Goal: Navigation & Orientation: Understand site structure

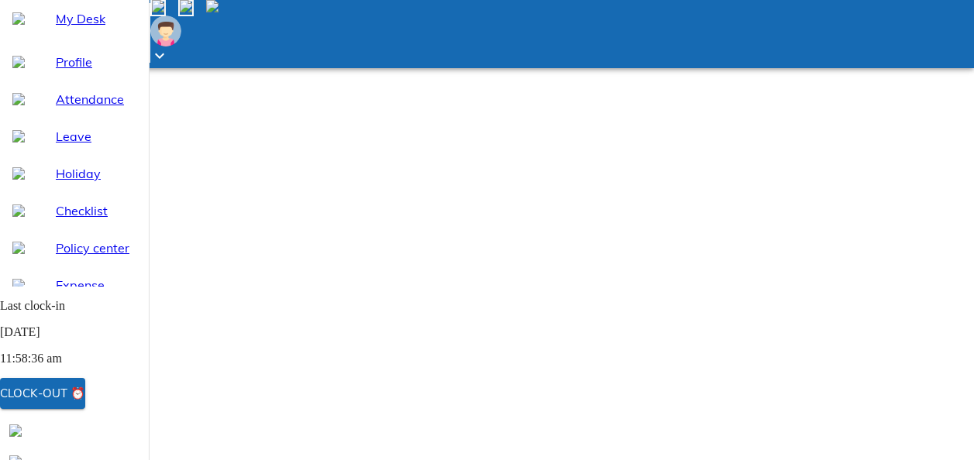
scroll to position [77, 0]
click at [71, 71] on span "Profile" at bounding box center [96, 62] width 81 height 19
click at [78, 28] on span "My Desk" at bounding box center [96, 18] width 81 height 19
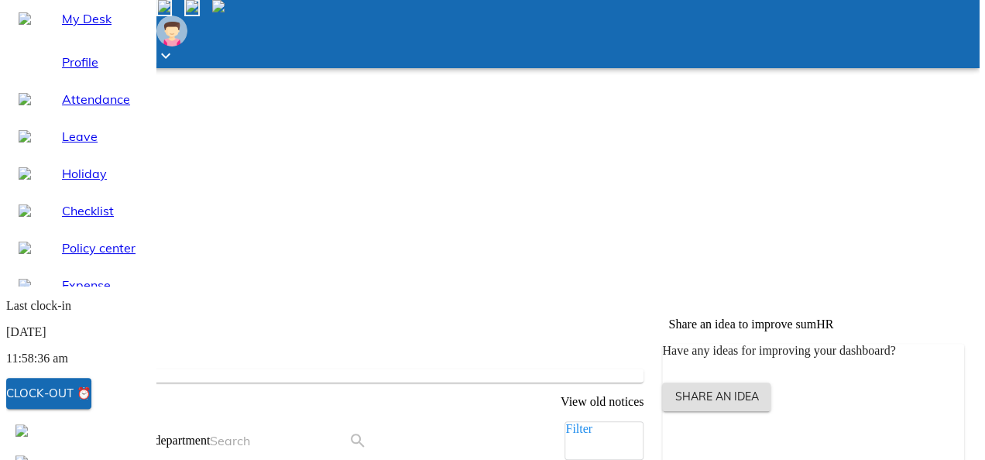
scroll to position [260, 0]
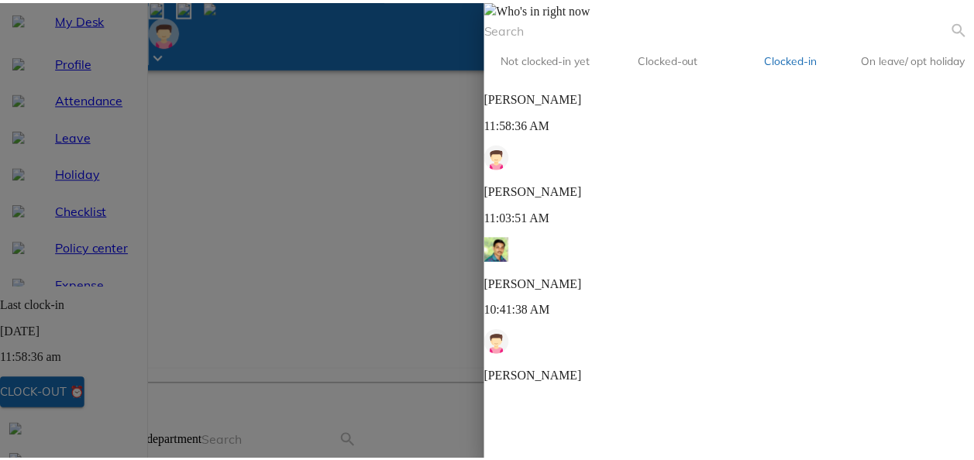
scroll to position [397, 0]
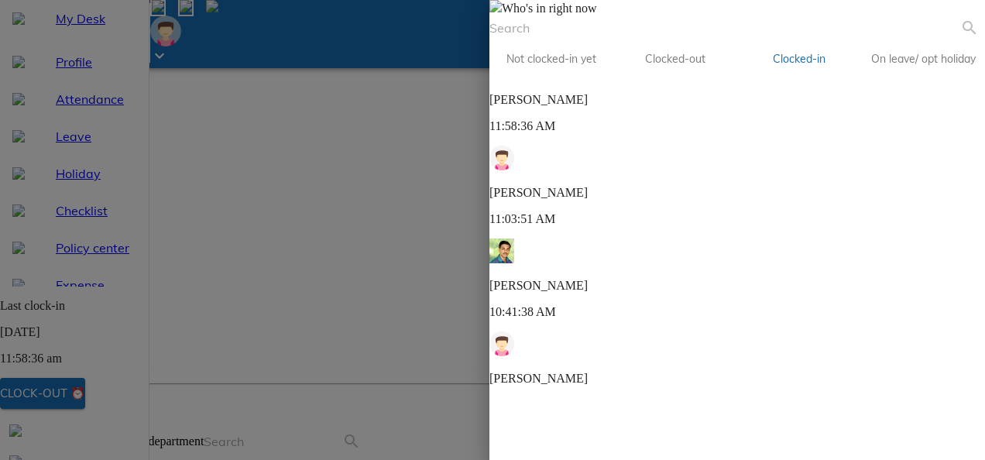
click at [502, 15] on span at bounding box center [495, 8] width 12 height 13
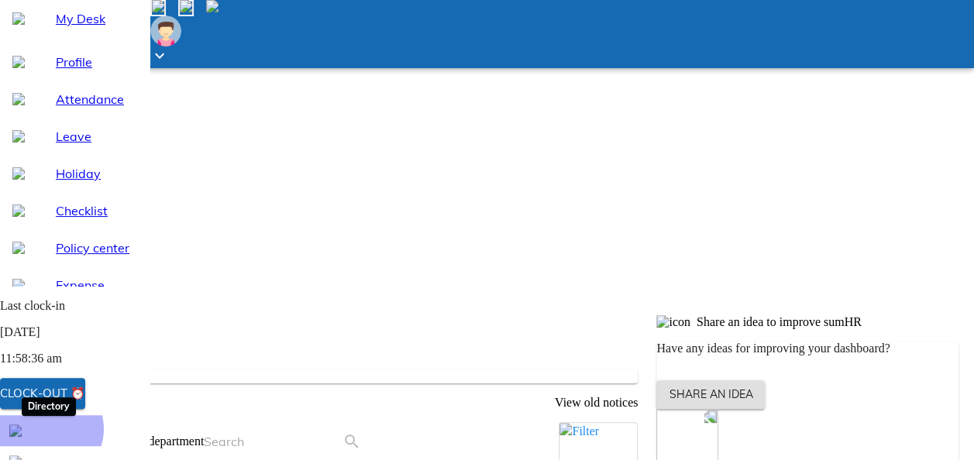
click at [22, 437] on img at bounding box center [15, 430] width 12 height 12
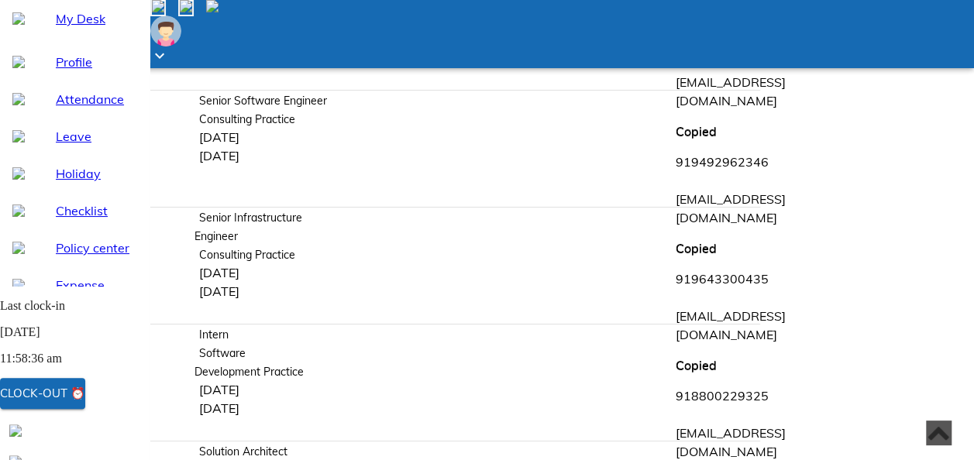
scroll to position [2732, 0]
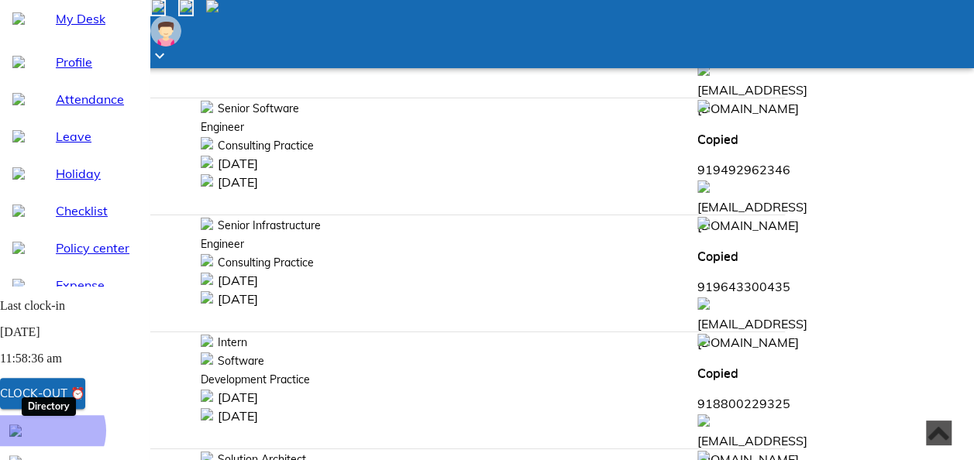
click at [22, 437] on img at bounding box center [15, 430] width 12 height 12
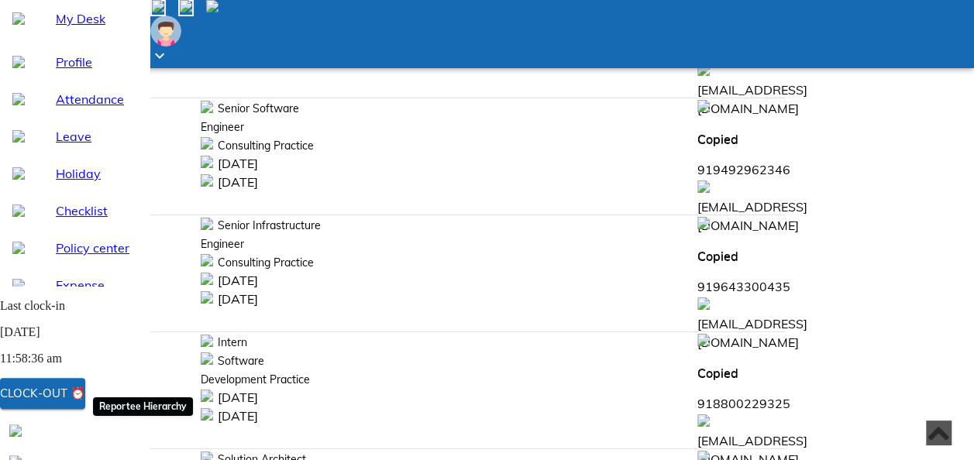
click at [22, 455] on img at bounding box center [15, 461] width 12 height 12
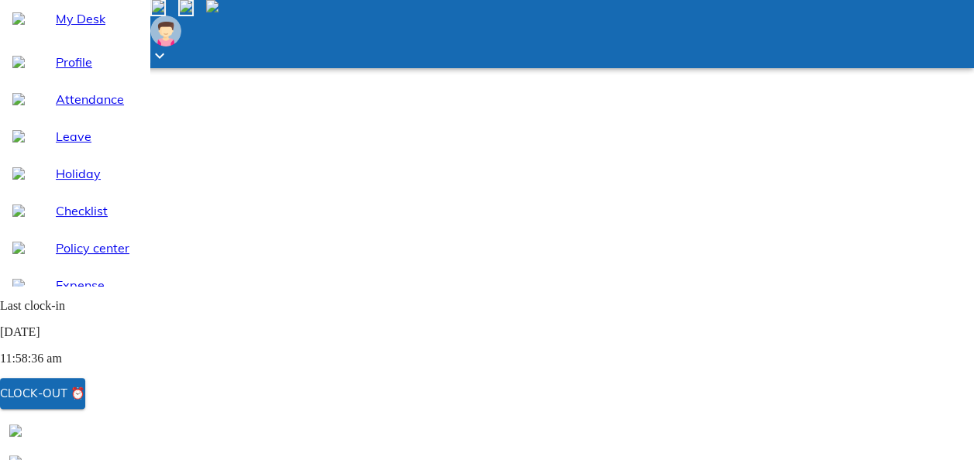
scroll to position [637, 5596]
click at [90, 77] on ul "Profile Attendance Leave Holiday Checklist Policy center Expense Drive Letters …" at bounding box center [74, 266] width 149 height 458
click at [91, 28] on span "My Desk" at bounding box center [96, 18] width 81 height 19
